Goal: Task Accomplishment & Management: Complete application form

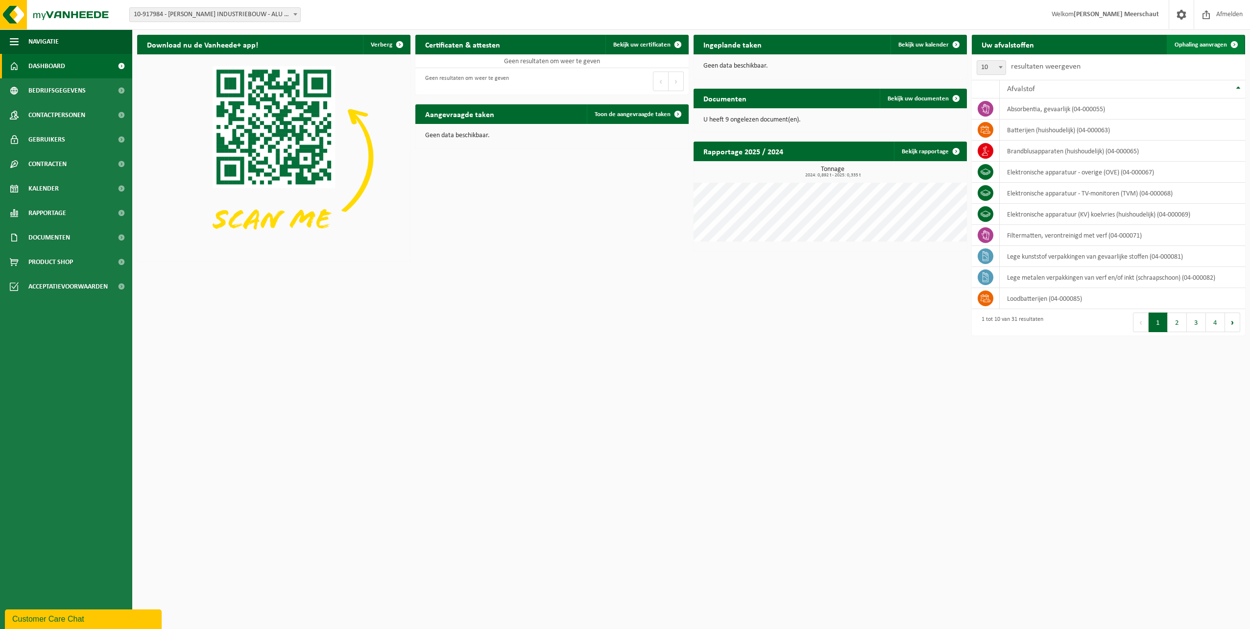
click at [623, 43] on span "Ophaling aanvragen" at bounding box center [1200, 45] width 52 height 6
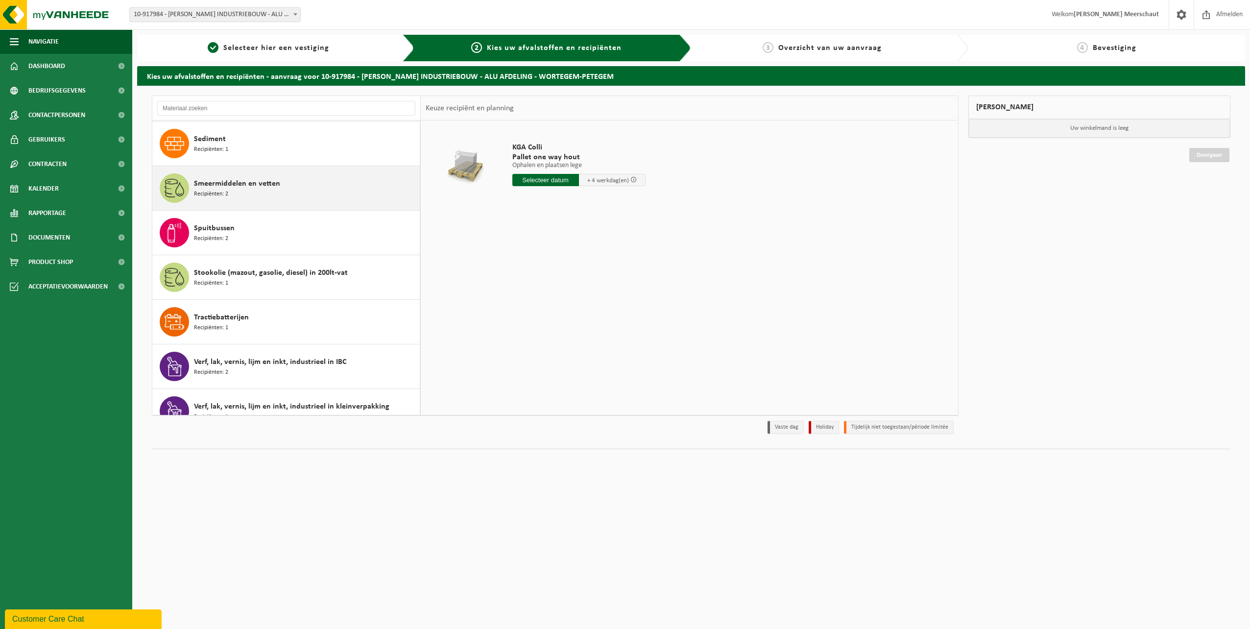
scroll to position [1028, 0]
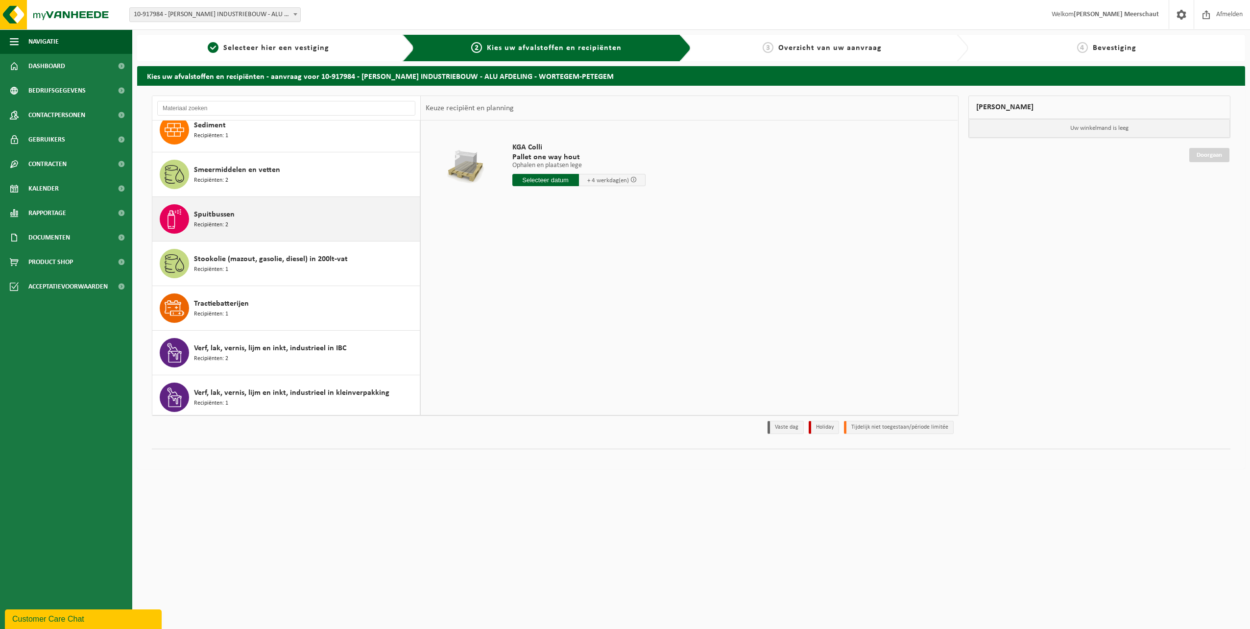
click at [230, 220] on span "Spuitbussen" at bounding box center [214, 215] width 41 height 12
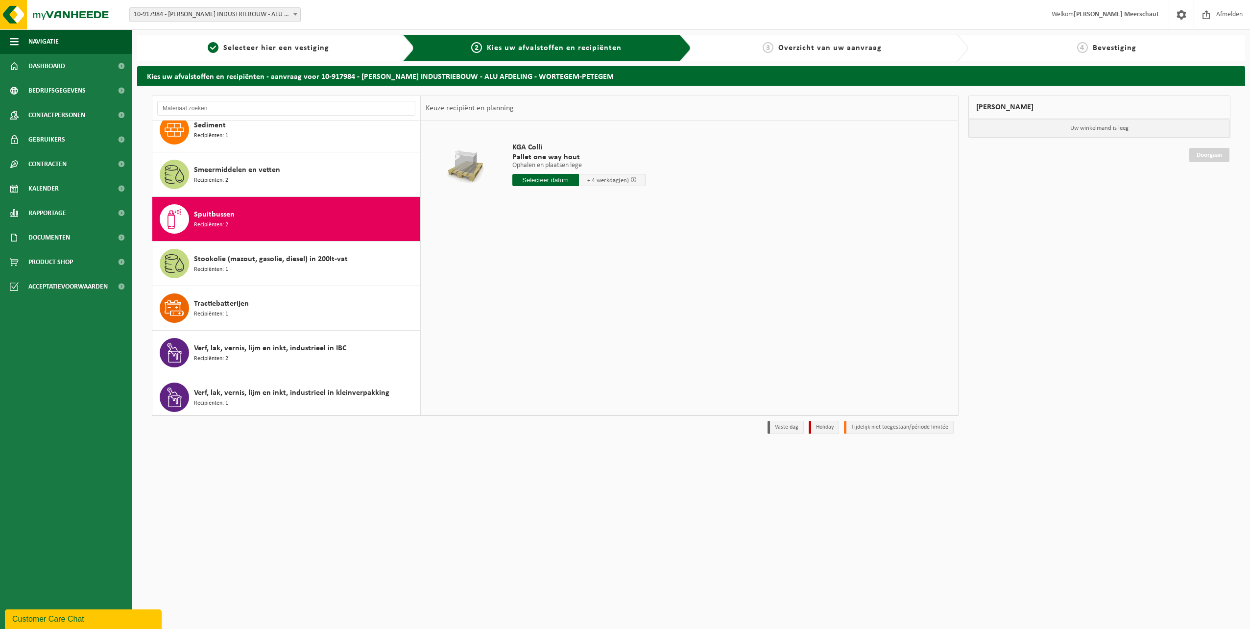
scroll to position [1042, 0]
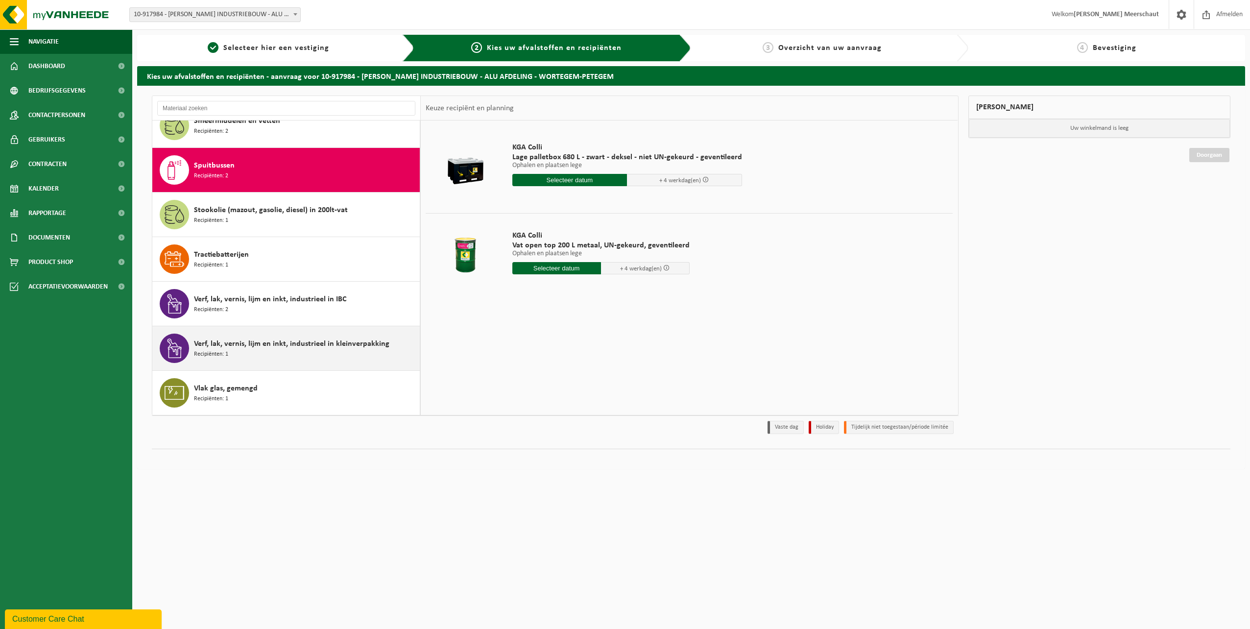
click at [246, 340] on span "Verf, lak, vernis, lijm en inkt, industrieel in kleinverpakking" at bounding box center [291, 344] width 195 height 12
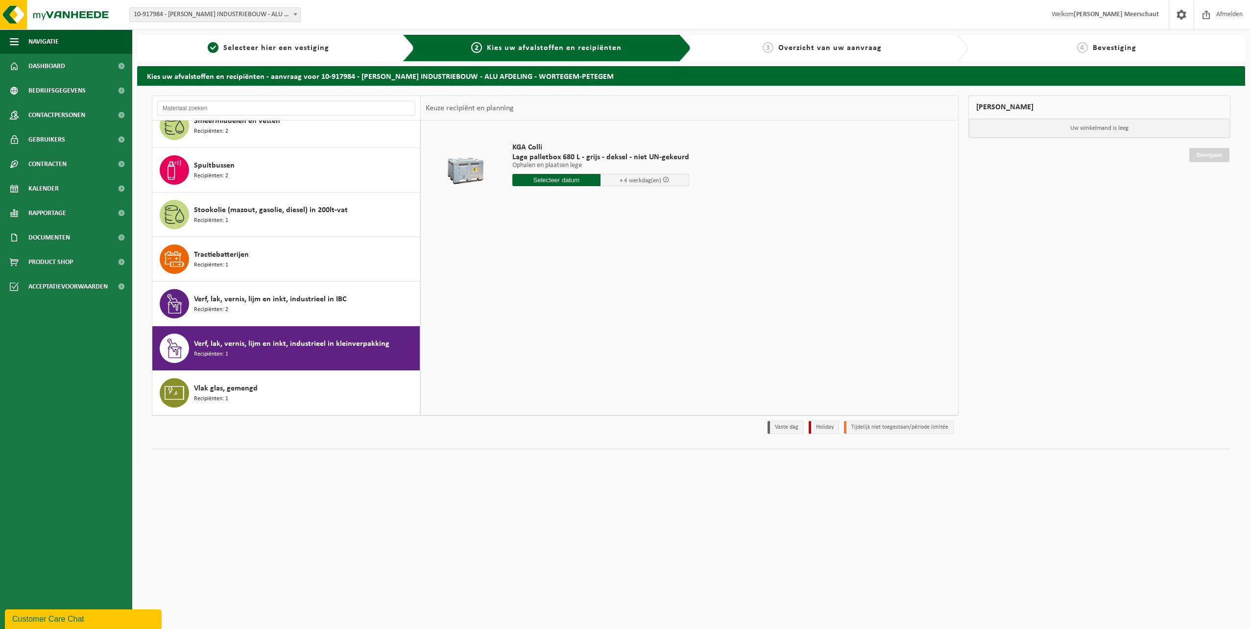
click at [859, 286] on div "KGA Colli Lage palletbox 680 L - grijs - deksel - niet UN-gekeurd Ophalen en pl…" at bounding box center [689, 267] width 537 height 294
click at [235, 44] on span "Selecteer hier een vestiging" at bounding box center [276, 48] width 106 height 8
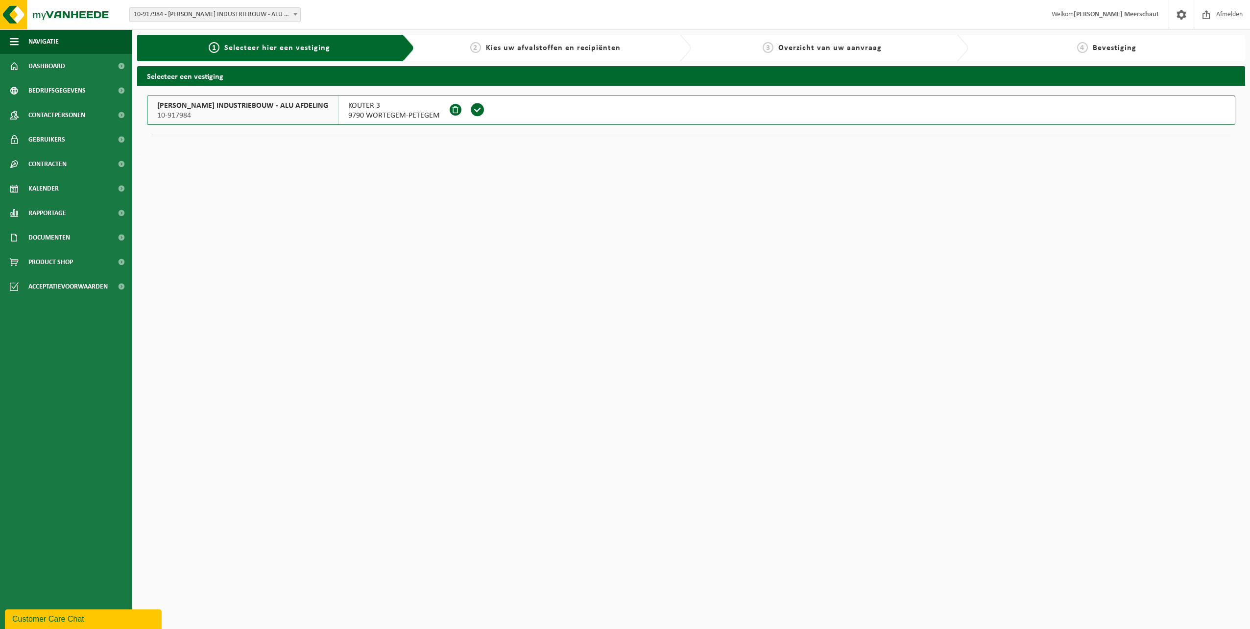
click at [520, 38] on div "2 Kies uw afvalstoffen en recipiënten" at bounding box center [552, 48] width 277 height 26
click at [519, 54] on div "2 Kies uw afvalstoffen en recipiënten" at bounding box center [552, 48] width 277 height 26
click at [63, 9] on img at bounding box center [59, 14] width 118 height 29
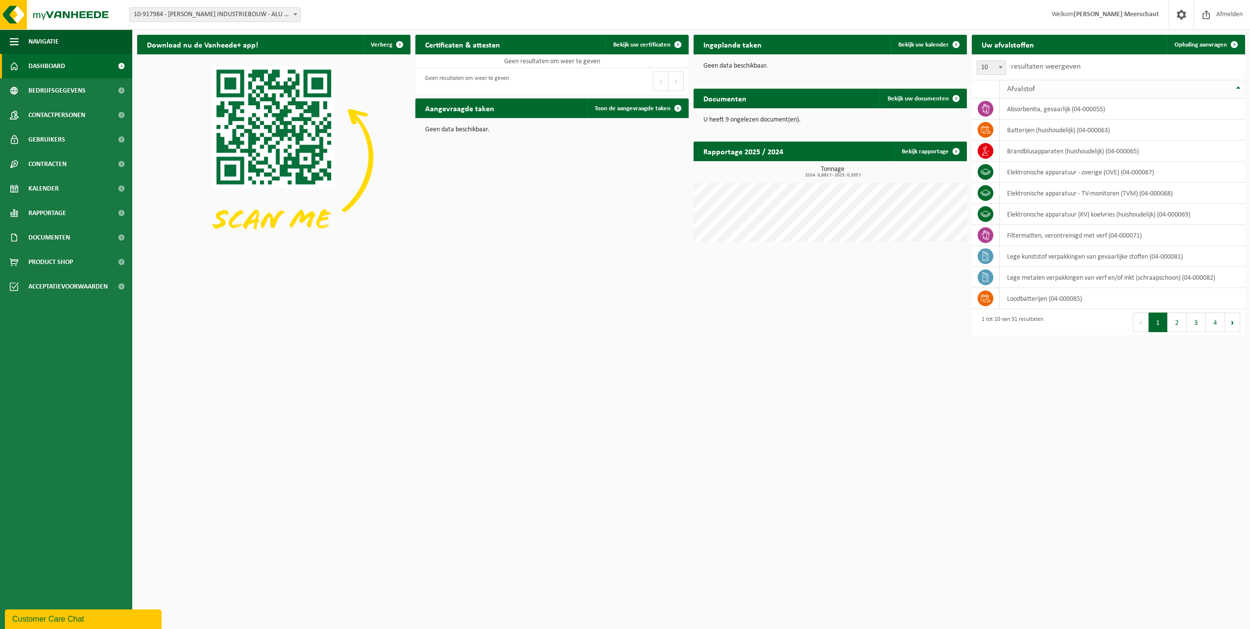
click at [1028, 90] on span "Afvalstof" at bounding box center [1021, 89] width 28 height 8
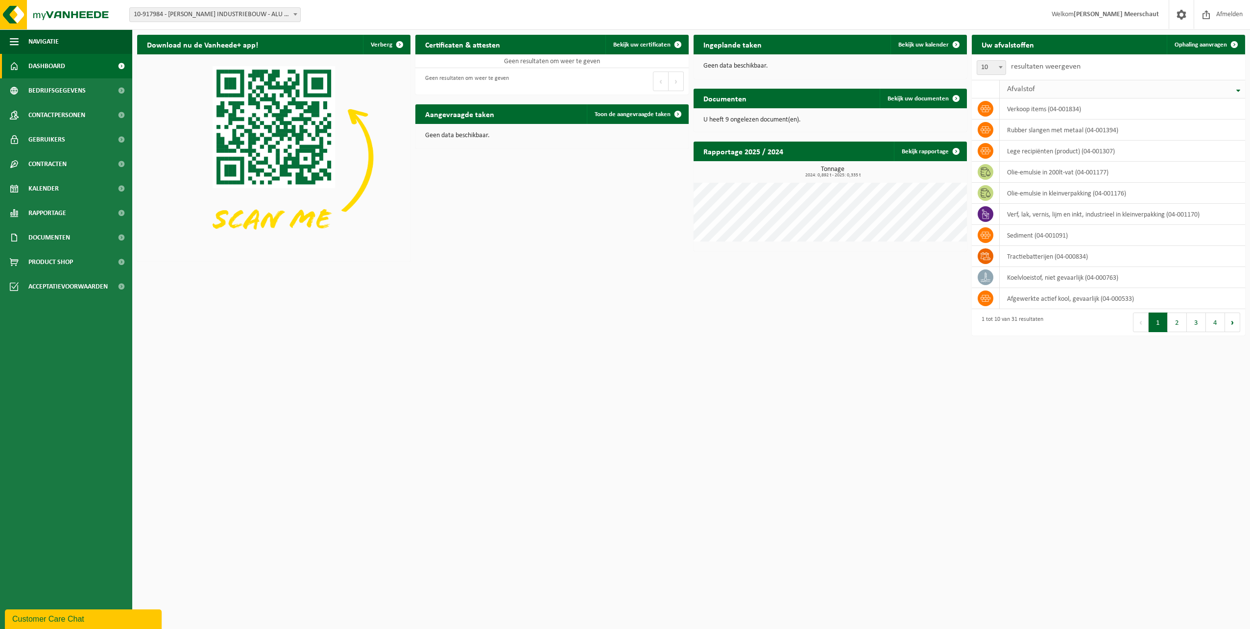
click at [1028, 90] on span "Afvalstof" at bounding box center [1021, 89] width 28 height 8
click at [1184, 47] on span "Ophaling aanvragen" at bounding box center [1200, 45] width 52 height 6
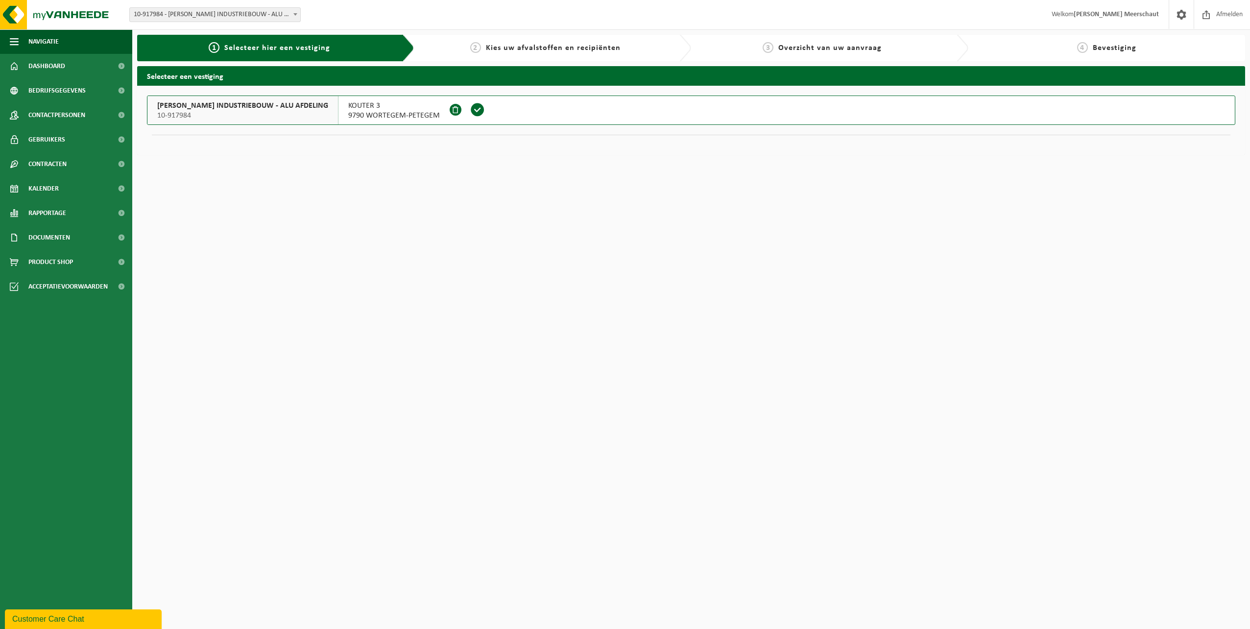
click at [473, 112] on span at bounding box center [477, 109] width 15 height 15
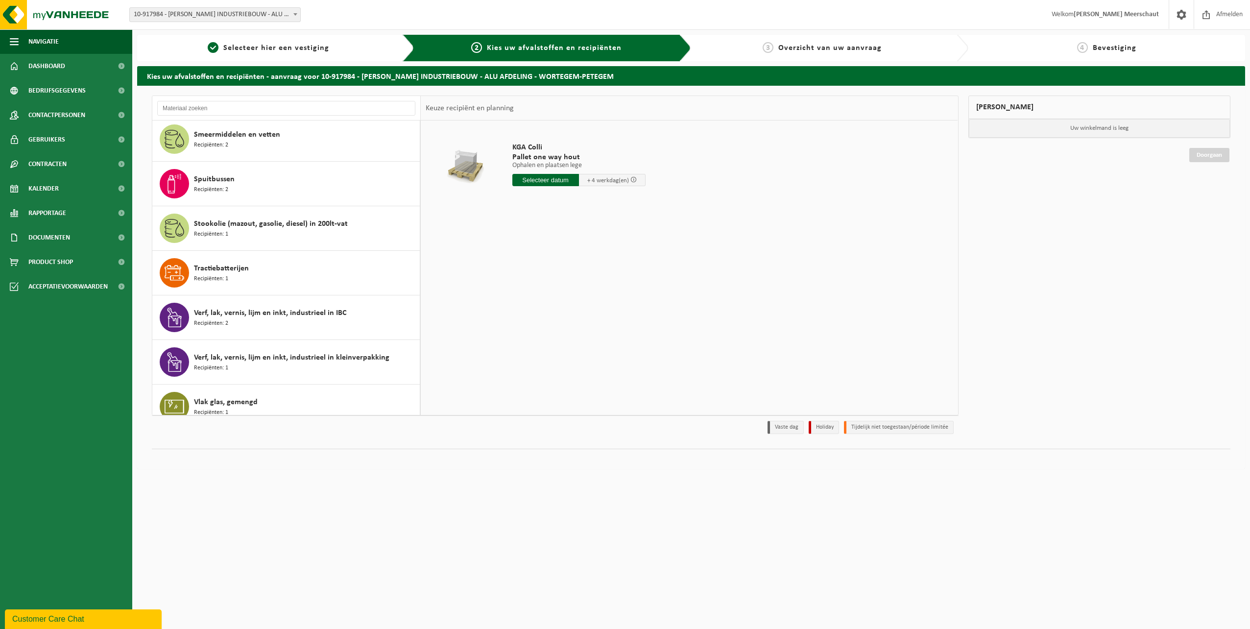
scroll to position [1042, 0]
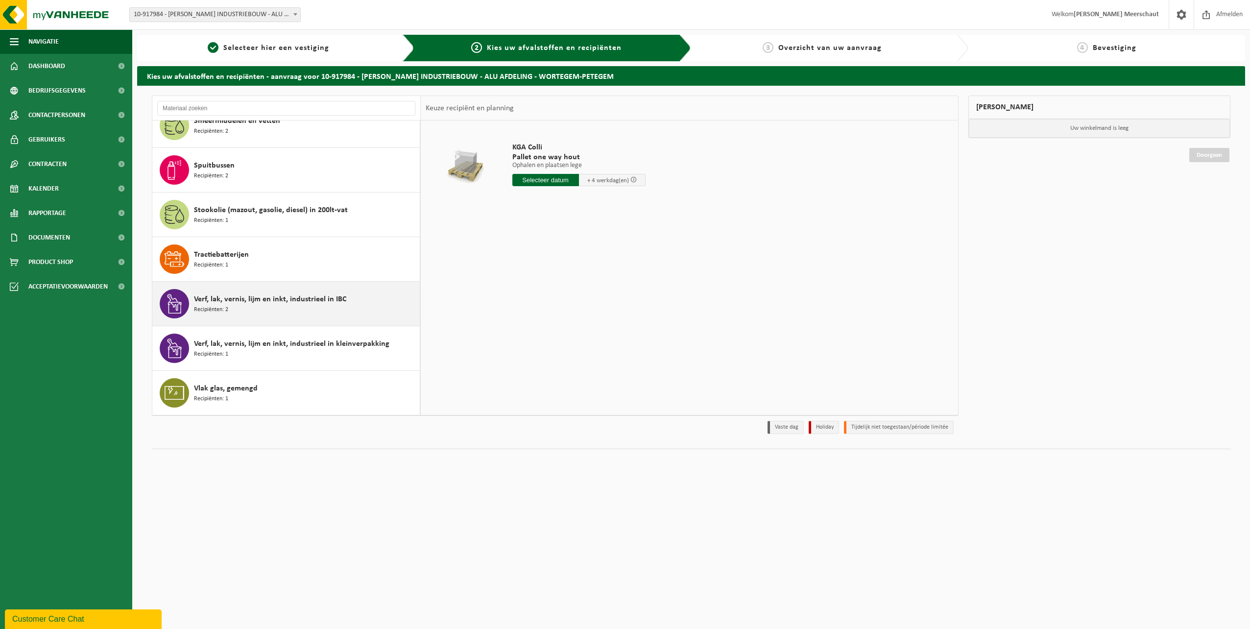
click at [275, 308] on div "Verf, lak, vernis, lijm en inkt, industrieel in IBC Recipiënten: 2" at bounding box center [305, 303] width 223 height 29
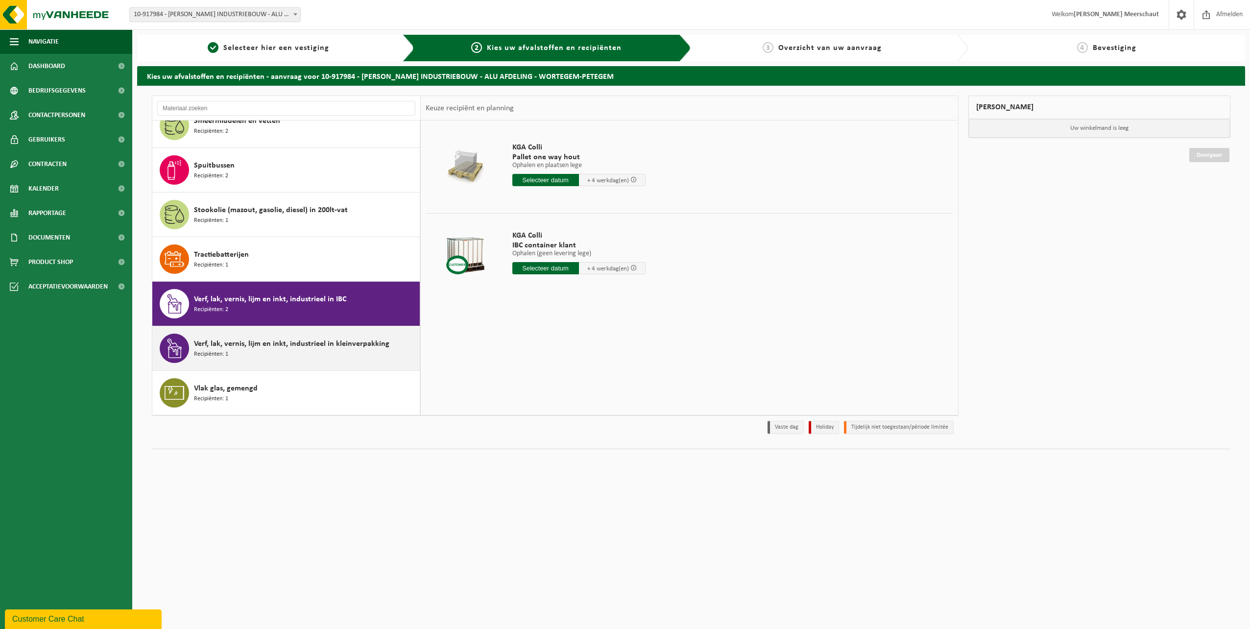
click at [261, 348] on span "Verf, lak, vernis, lijm en inkt, industrieel in kleinverpakking" at bounding box center [291, 344] width 195 height 12
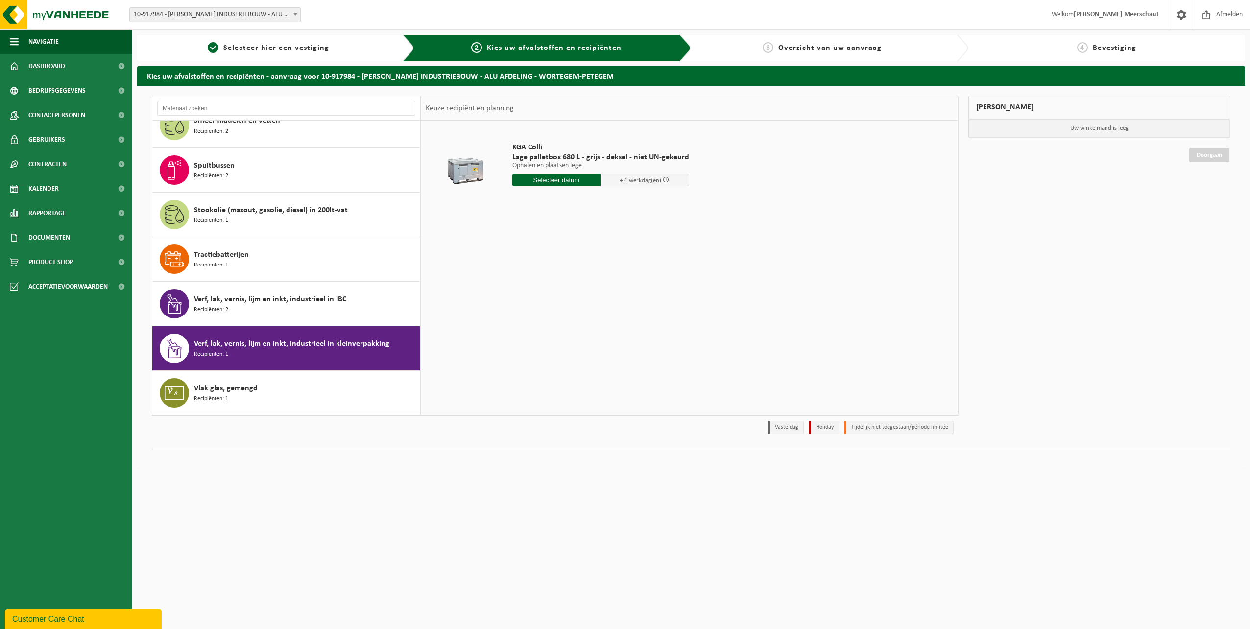
click at [567, 177] on input "text" at bounding box center [556, 180] width 89 height 12
drag, startPoint x: 532, startPoint y: 218, endPoint x: 458, endPoint y: 283, distance: 98.2
drag, startPoint x: 458, startPoint y: 283, endPoint x: 470, endPoint y: 240, distance: 44.7
click at [470, 240] on div "KGA Colli Lage palletbox 680 L - grijs - deksel - niet UN-gekeurd Ophalen en pl…" at bounding box center [689, 267] width 537 height 294
click at [520, 265] on div "15" at bounding box center [521, 267] width 17 height 16
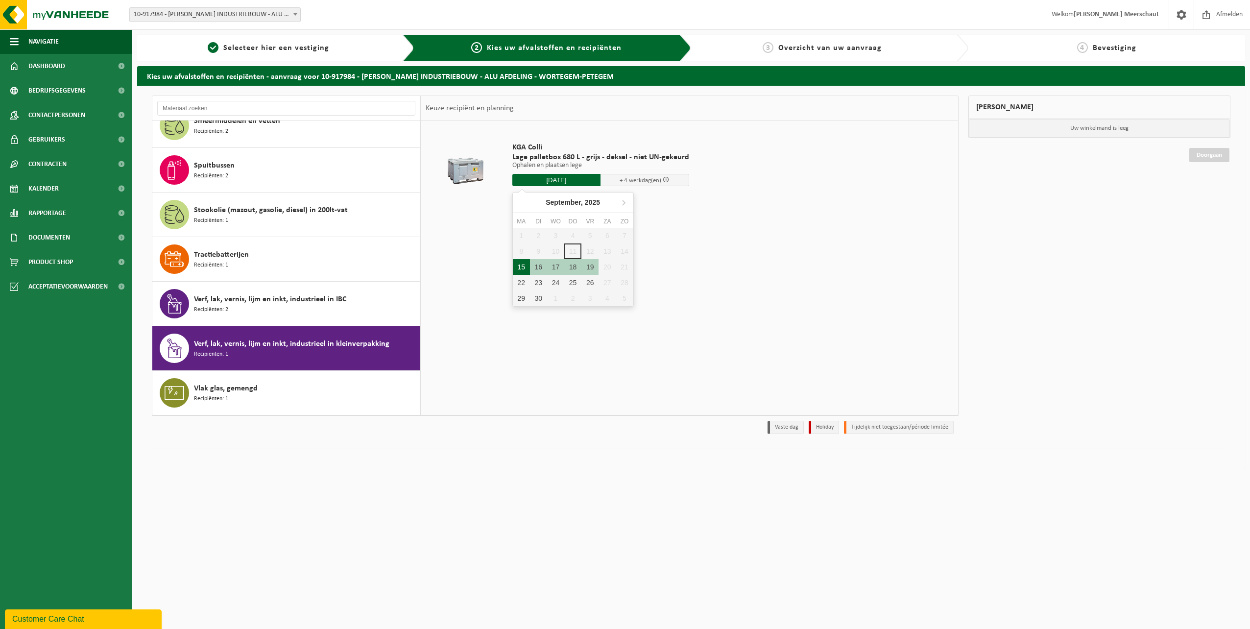
type input "Van 2025-09-15"
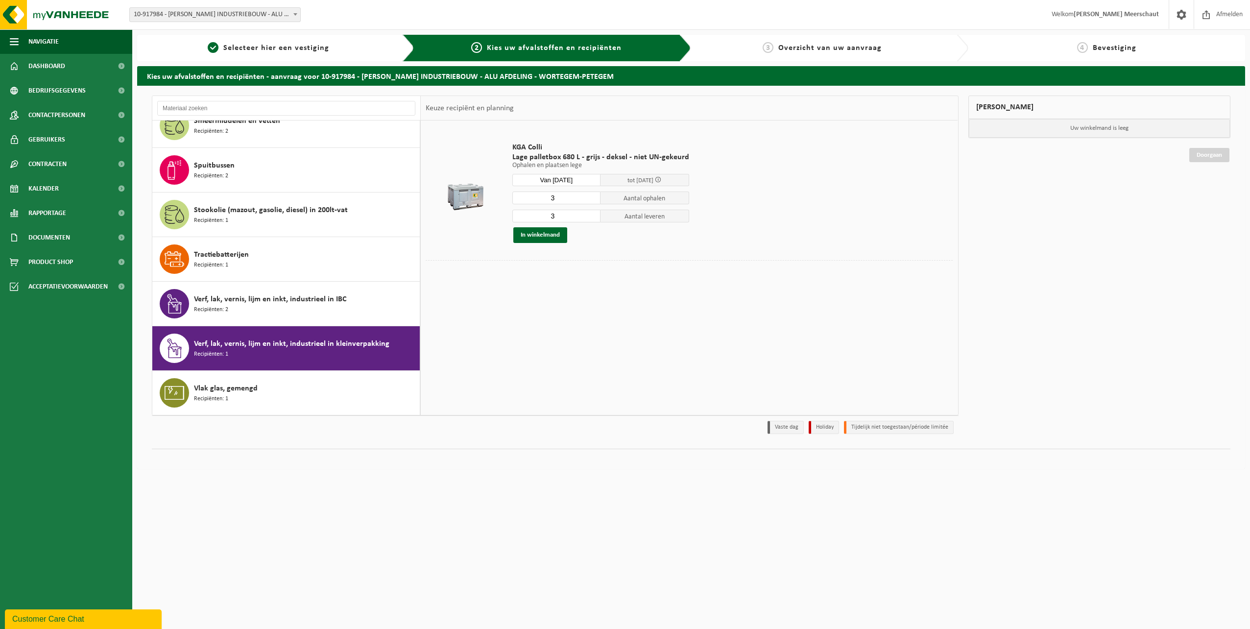
click at [549, 202] on input "3" at bounding box center [556, 197] width 89 height 13
type input "2"
click at [590, 201] on input "2" at bounding box center [556, 197] width 89 height 13
click at [584, 219] on input "3" at bounding box center [556, 216] width 89 height 13
type input "2"
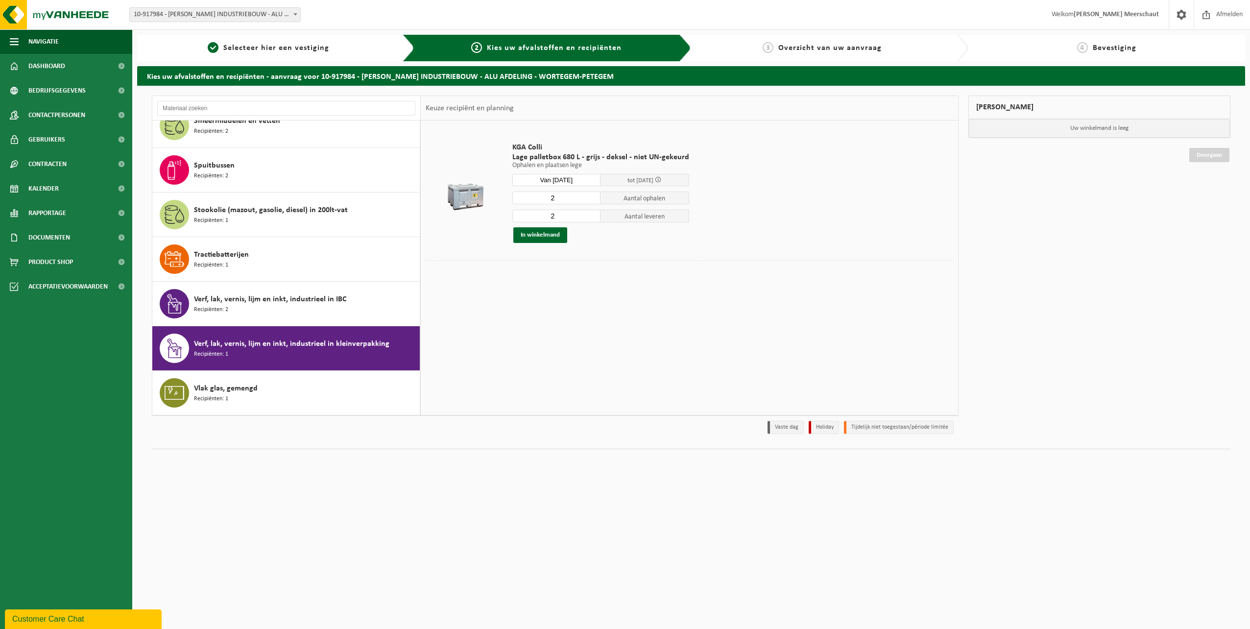
click at [592, 219] on input "2" at bounding box center [556, 216] width 89 height 13
click at [551, 228] on button "In winkelmand" at bounding box center [540, 235] width 54 height 16
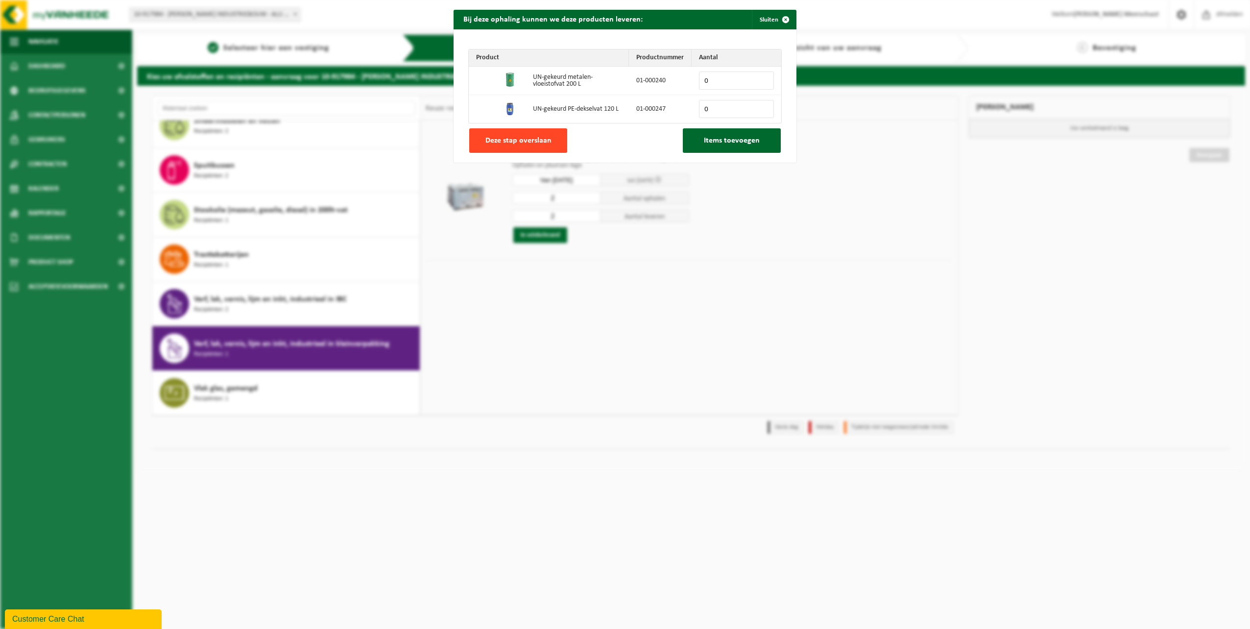
click at [521, 139] on span "Deze stap overslaan" at bounding box center [518, 141] width 66 height 8
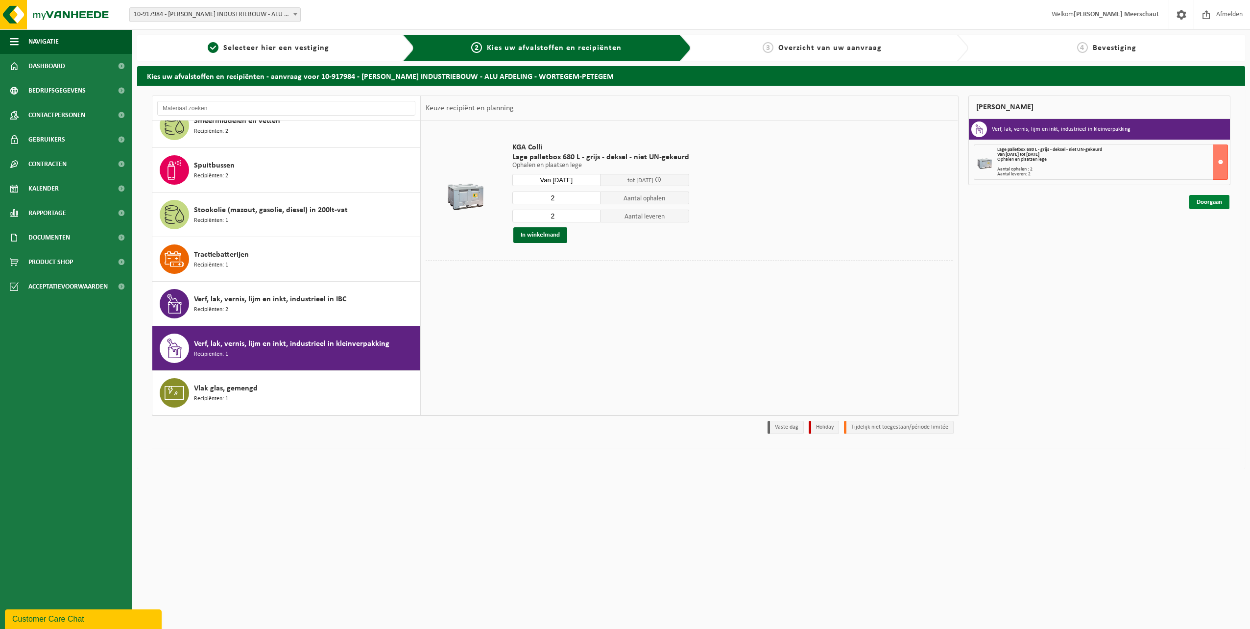
click at [1198, 202] on link "Doorgaan" at bounding box center [1209, 202] width 40 height 14
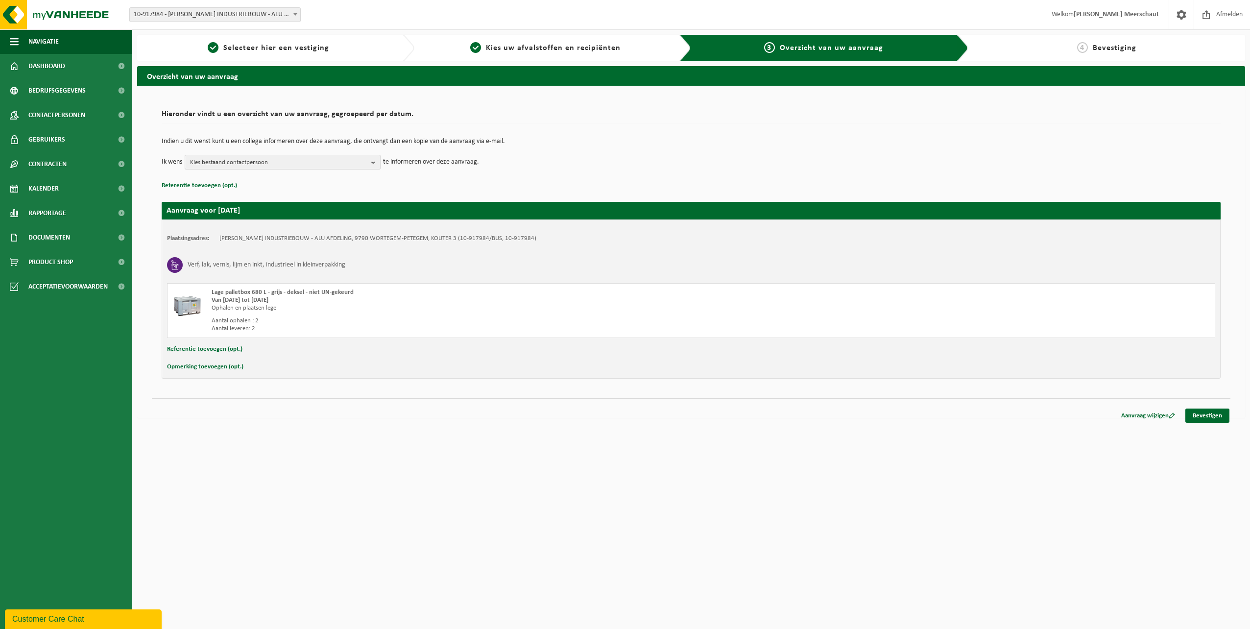
click at [276, 163] on span "Kies bestaand contactpersoon" at bounding box center [278, 162] width 177 height 15
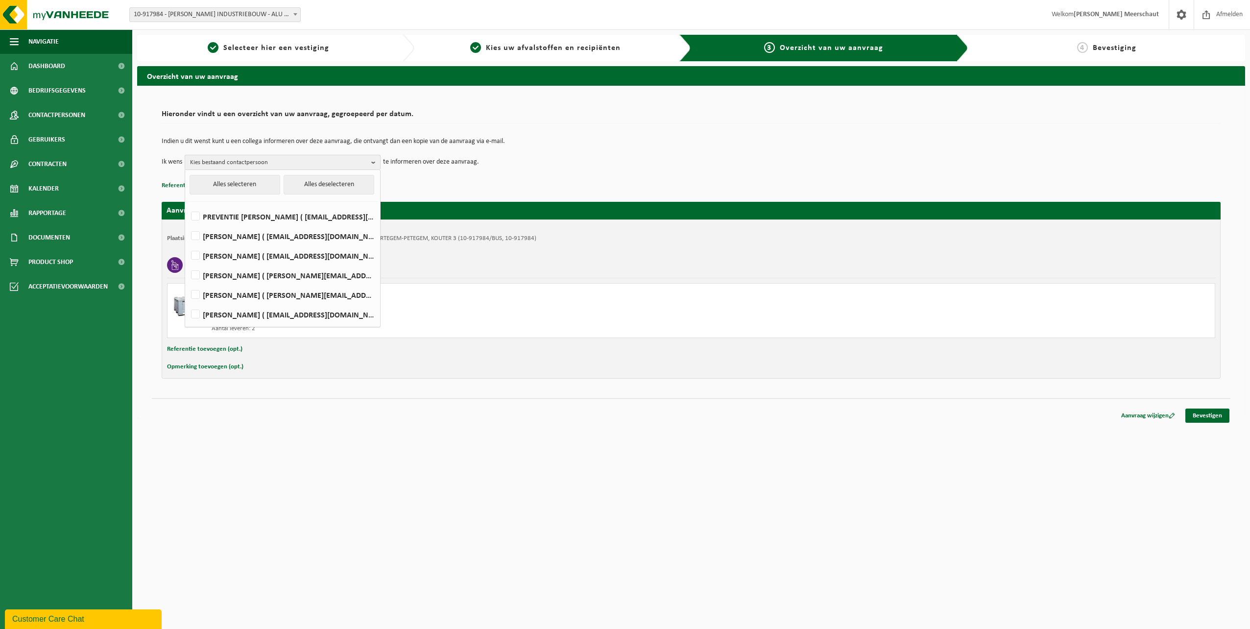
click at [305, 159] on span "Kies bestaand contactpersoon" at bounding box center [278, 162] width 177 height 15
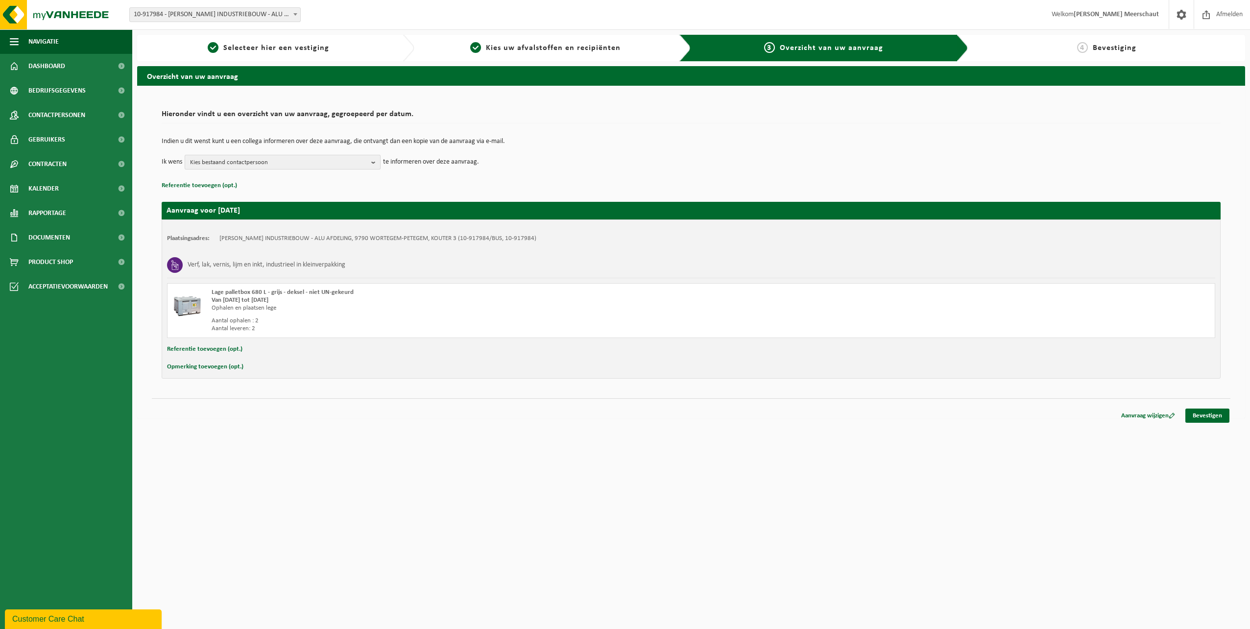
click at [284, 161] on span "Kies bestaand contactpersoon" at bounding box center [278, 162] width 177 height 15
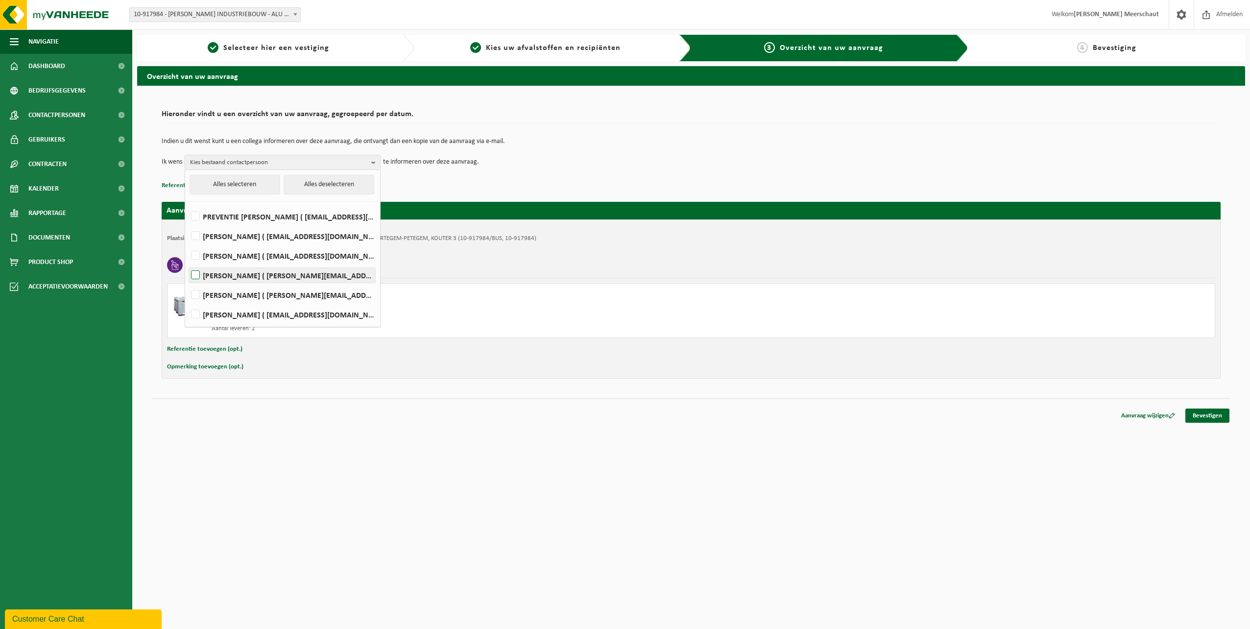
click at [206, 272] on label "[PERSON_NAME] ( [PERSON_NAME][EMAIL_ADDRESS][DOMAIN_NAME] )" at bounding box center [282, 275] width 186 height 15
click at [188, 263] on input "[PERSON_NAME] ( [PERSON_NAME][EMAIL_ADDRESS][DOMAIN_NAME] )" at bounding box center [187, 262] width 0 height 0
checkbox input "true"
click at [661, 461] on html "Vestiging: 10-917984 - [PERSON_NAME] INDUSTRIEBOUW - ALU AFDELING - WORTEGEM-PE…" at bounding box center [625, 314] width 1250 height 629
click at [348, 162] on span "[PERSON_NAME]" at bounding box center [278, 162] width 177 height 15
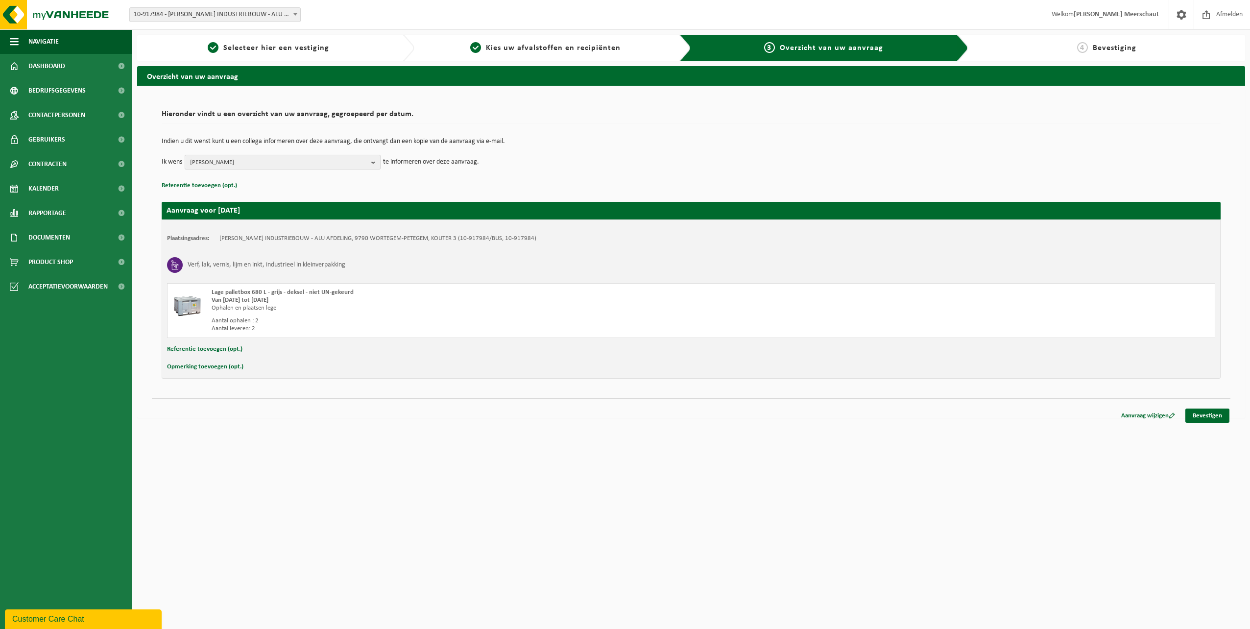
click at [348, 162] on span "[PERSON_NAME]" at bounding box center [278, 162] width 177 height 15
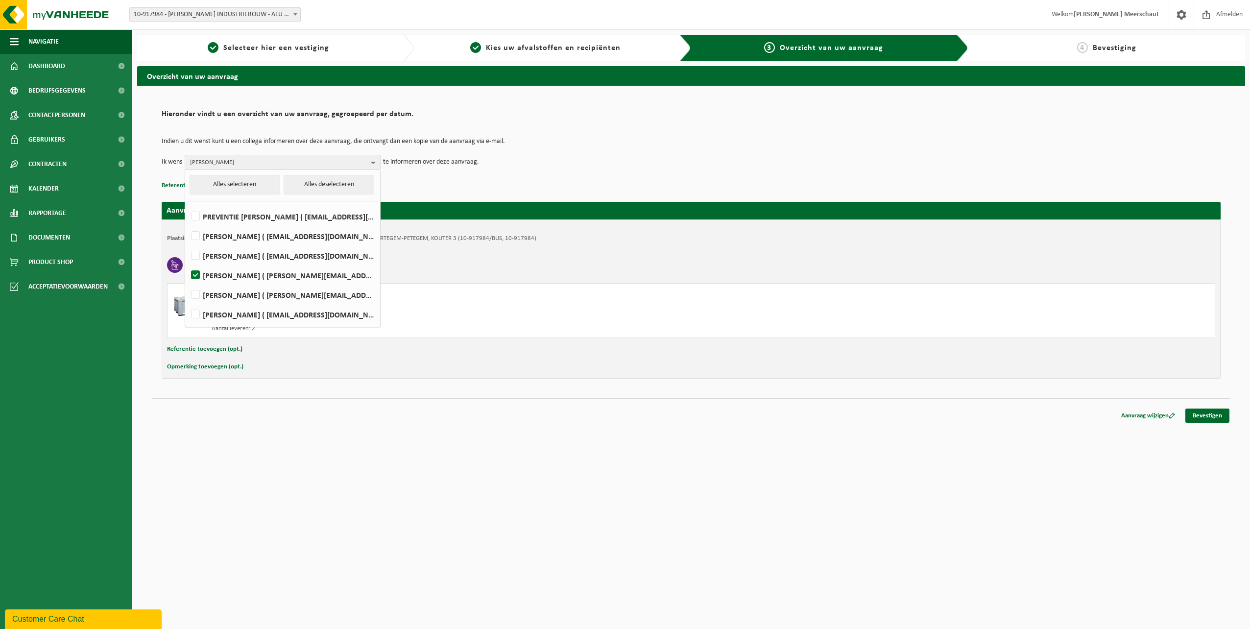
click at [380, 447] on html "Vestiging: 10-917984 - [PERSON_NAME] INDUSTRIEBOUW - ALU AFDELING - WORTEGEM-PE…" at bounding box center [625, 314] width 1250 height 629
click at [363, 167] on span "[PERSON_NAME]" at bounding box center [278, 162] width 177 height 15
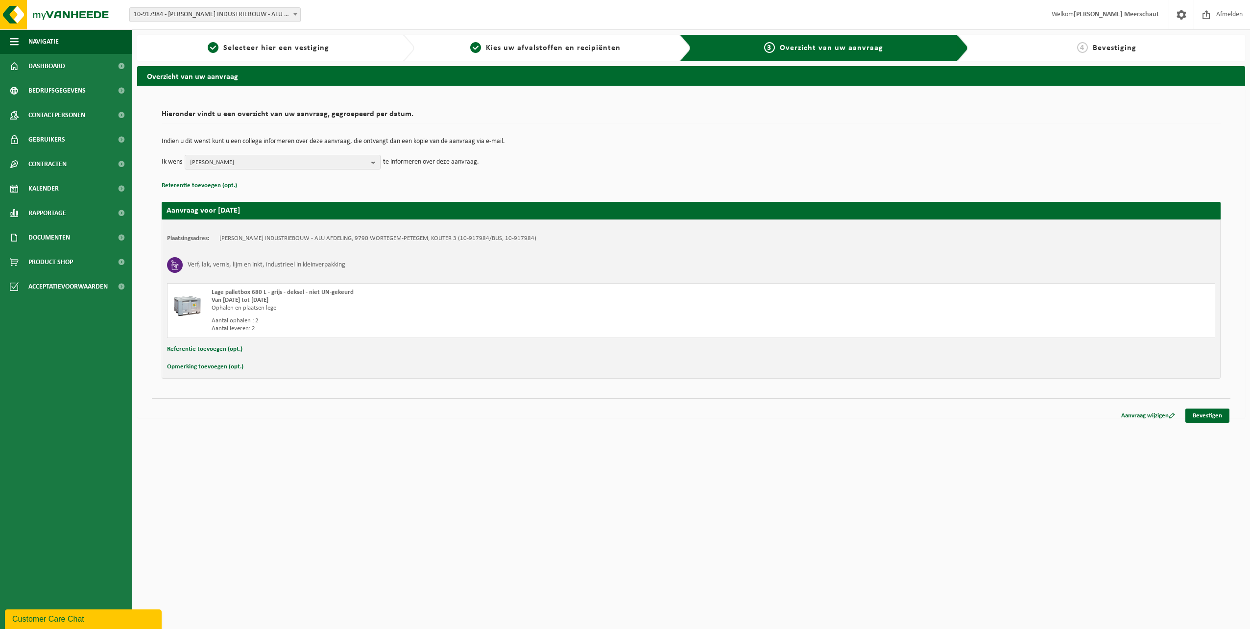
click at [187, 349] on button "Referentie toevoegen (opt.)" at bounding box center [204, 349] width 75 height 13
click at [248, 348] on input "text" at bounding box center [710, 350] width 990 height 15
drag, startPoint x: 892, startPoint y: 94, endPoint x: 873, endPoint y: 105, distance: 22.4
click at [892, 94] on div "Hieronder vindt u een overzicht van uw aanvraag, gegroepeerd per datum. Indien …" at bounding box center [691, 253] width 1108 height 334
click at [259, 348] on input "text" at bounding box center [710, 350] width 990 height 15
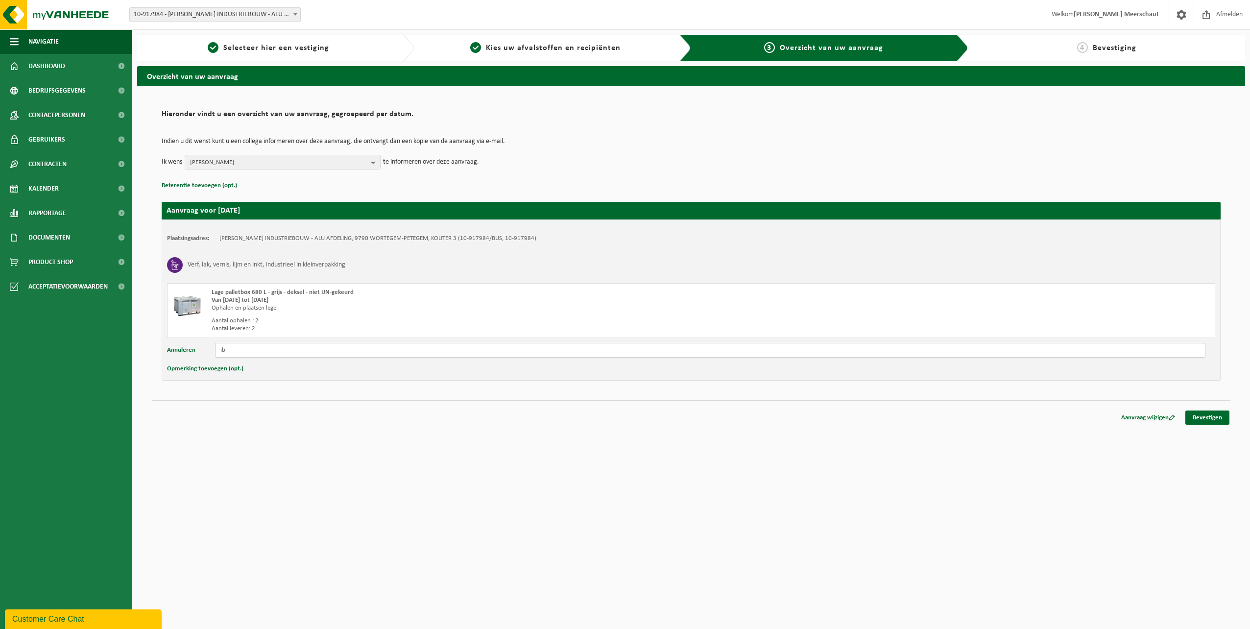
type input "i"
type input "IB-000095/2025/6554"
click at [1215, 415] on link "Bevestigen" at bounding box center [1207, 417] width 44 height 14
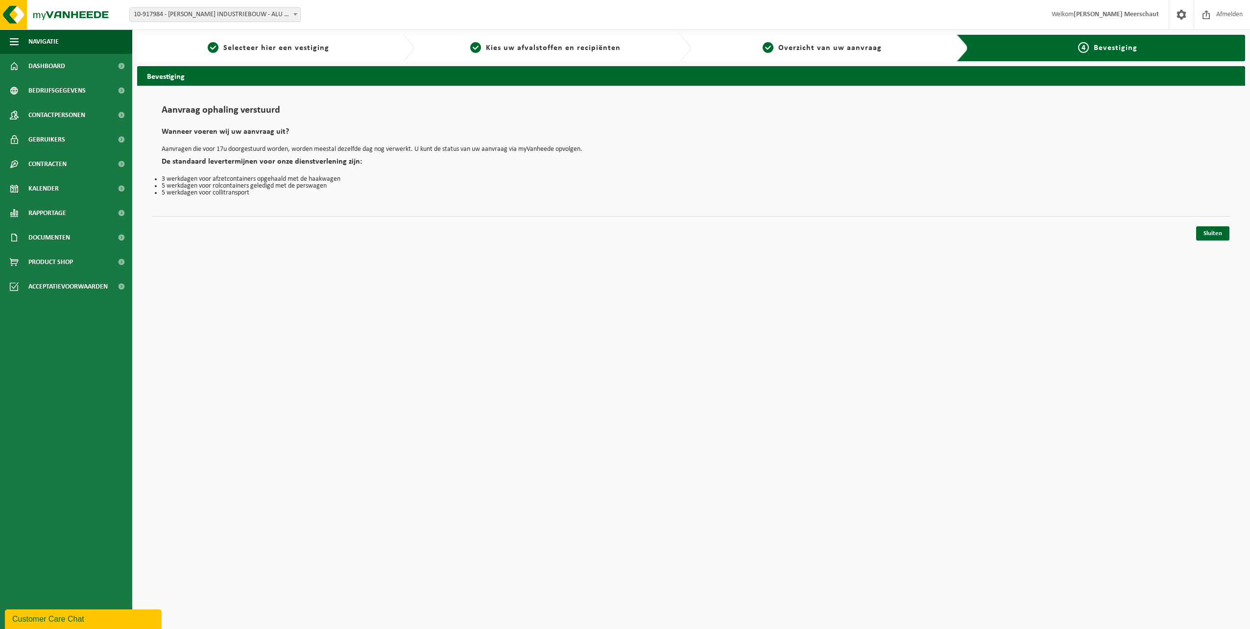
click at [719, 405] on html "Vestiging: 10-917984 - WILLY NAESSENS INDUSTRIEBOUW - ALU AFDELING - WORTEGEM-P…" at bounding box center [625, 314] width 1250 height 629
drag, startPoint x: 903, startPoint y: 296, endPoint x: 899, endPoint y: 288, distance: 8.6
click at [903, 295] on html "Vestiging: 10-917984 - WILLY NAESSENS INDUSTRIEBOUW - ALU AFDELING - WORTEGEM-P…" at bounding box center [625, 314] width 1250 height 629
click at [43, 260] on span "Product Shop" at bounding box center [50, 262] width 45 height 24
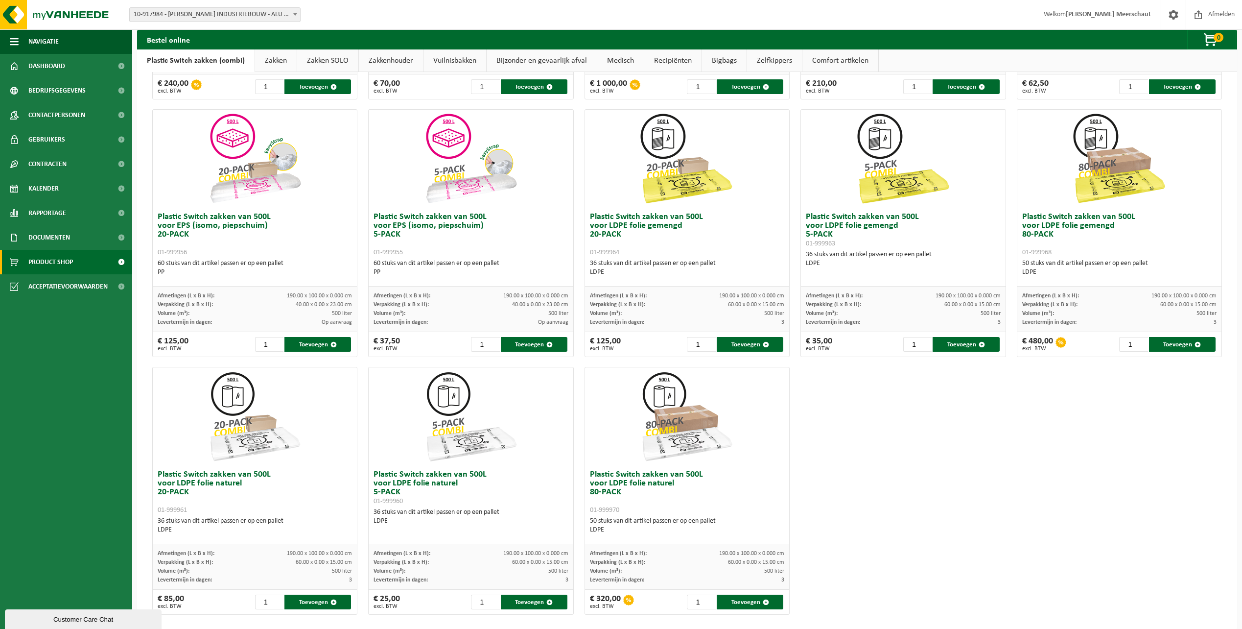
scroll to position [290, 0]
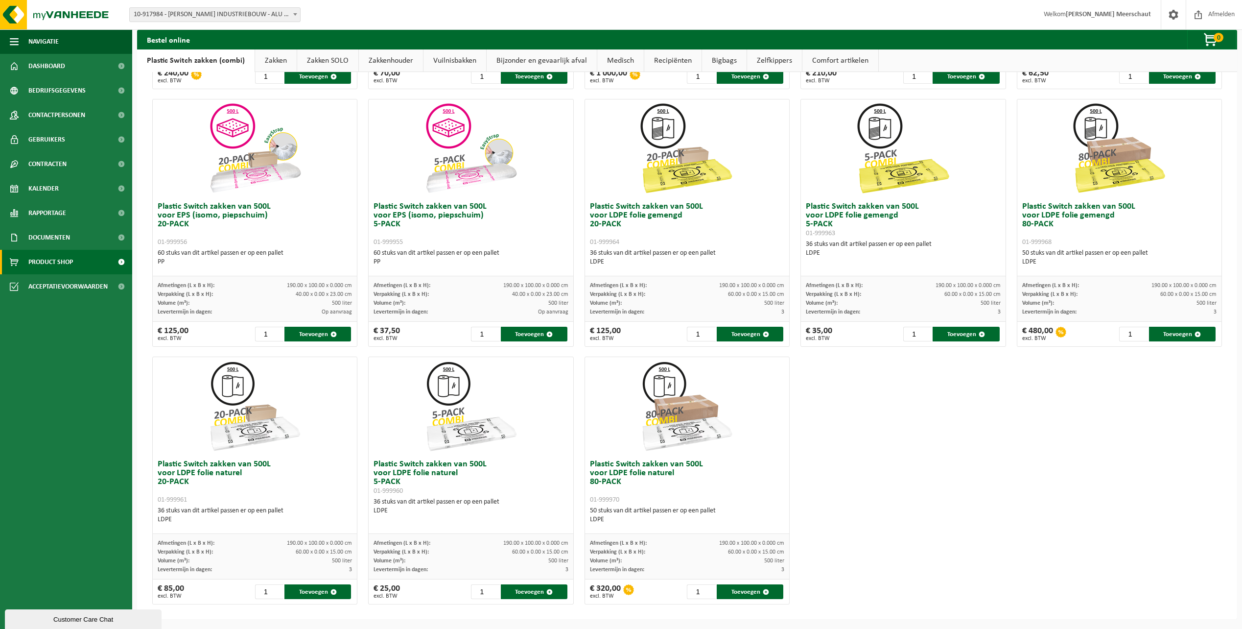
click at [687, 467] on h3 "Plastic Switch zakken van 500L voor LDPE folie naturel 80-PACK 01-999970" at bounding box center [687, 482] width 194 height 44
drag, startPoint x: 707, startPoint y: 465, endPoint x: 623, endPoint y: 460, distance: 84.4
click at [623, 460] on h3 "Plastic Switch zakken van 500L voor LDPE folie naturel 80-PACK 01-999970" at bounding box center [687, 482] width 194 height 44
click at [709, 467] on h3 "Plastic Switch zakken van 500L voor LDPE folie naturel 80-PACK 01-999970" at bounding box center [687, 482] width 194 height 44
drag, startPoint x: 704, startPoint y: 466, endPoint x: 682, endPoint y: 464, distance: 22.2
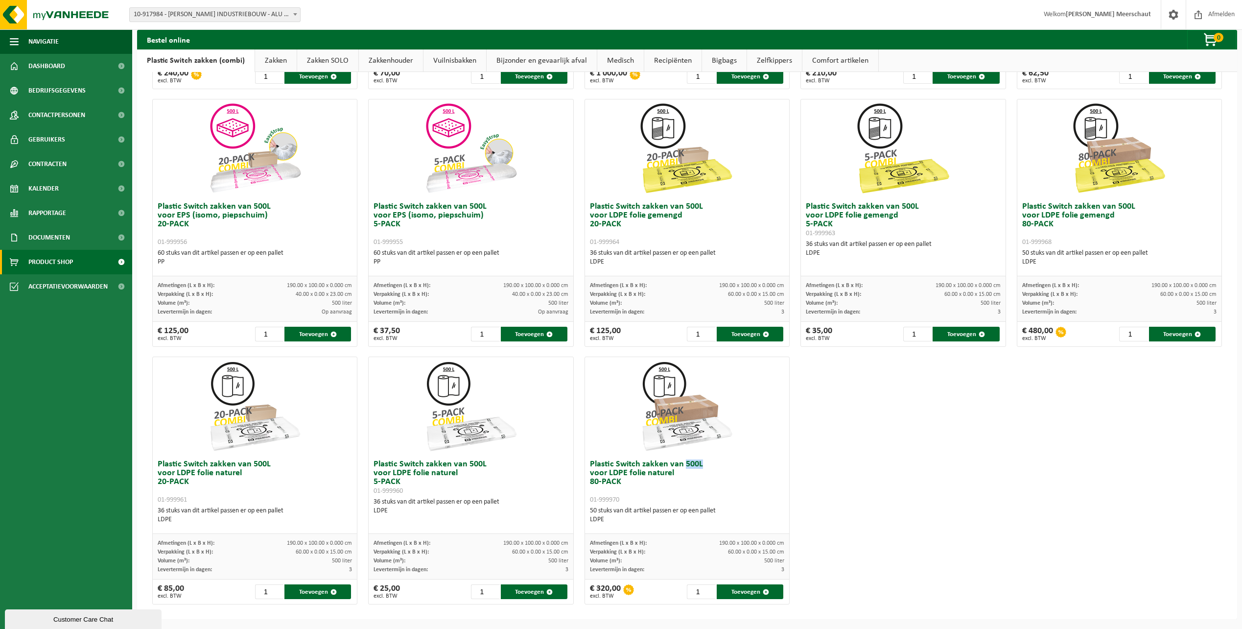
click at [682, 464] on h3 "Plastic Switch zakken van 500L voor LDPE folie naturel 80-PACK 01-999970" at bounding box center [687, 482] width 194 height 44
click at [677, 492] on h3 "Plastic Switch zakken van 500L voor LDPE folie naturel 80-PACK 01-999970" at bounding box center [687, 482] width 194 height 44
